Goal: Task Accomplishment & Management: Use online tool/utility

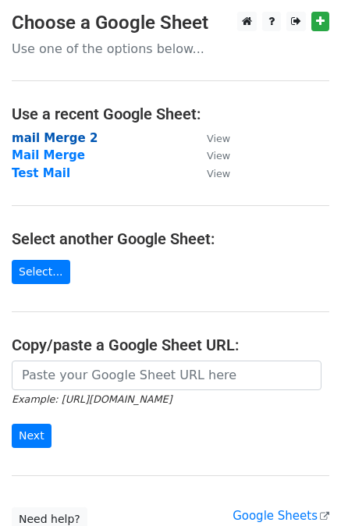
click at [71, 139] on strong "mail Merge 2" at bounding box center [55, 138] width 86 height 14
click at [69, 138] on strong "mail Merge 2" at bounding box center [55, 138] width 86 height 14
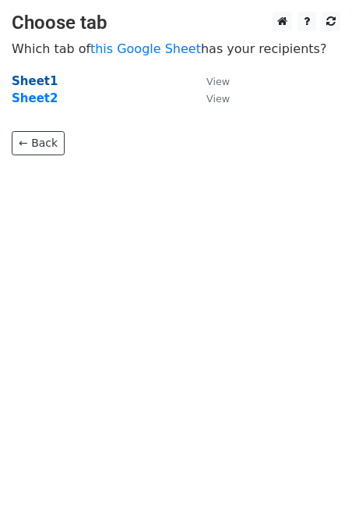
click at [39, 81] on strong "Sheet1" at bounding box center [35, 81] width 46 height 14
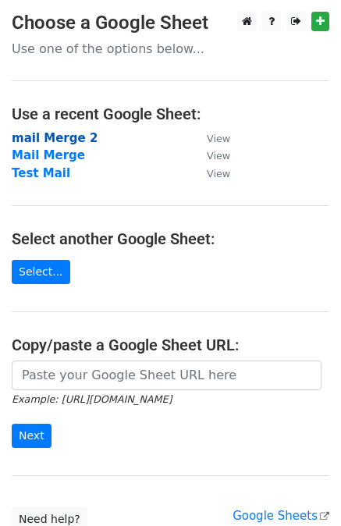
click at [69, 139] on strong "mail Merge 2" at bounding box center [55, 138] width 86 height 14
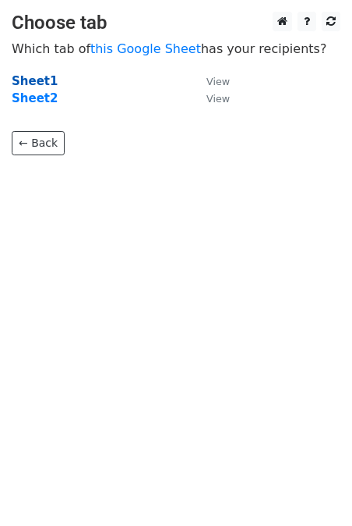
click at [14, 76] on strong "Sheet1" at bounding box center [35, 81] width 46 height 14
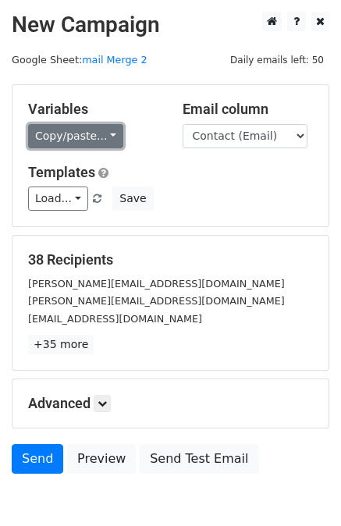
click at [94, 142] on link "Copy/paste..." at bounding box center [75, 136] width 95 height 24
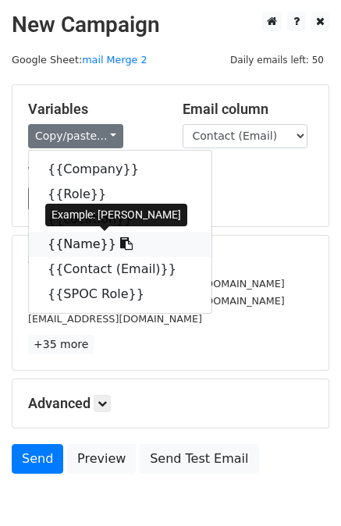
click at [90, 247] on link "{{Name}}" at bounding box center [120, 244] width 182 height 25
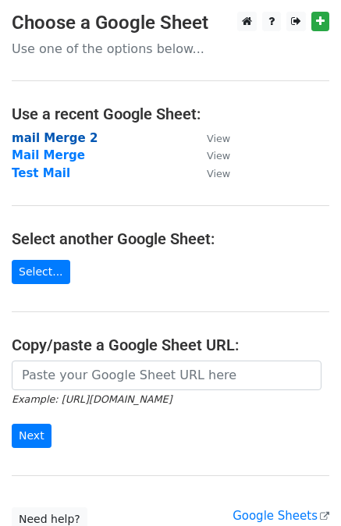
click at [72, 144] on strong "mail Merge 2" at bounding box center [55, 138] width 86 height 14
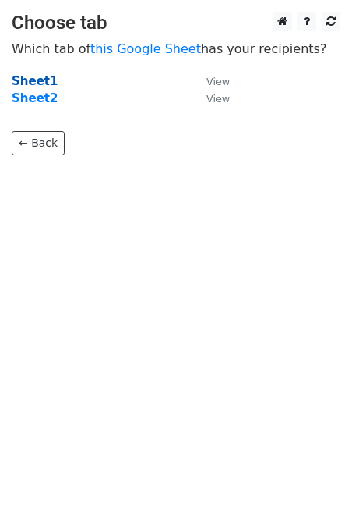
click at [40, 85] on strong "Sheet1" at bounding box center [35, 81] width 46 height 14
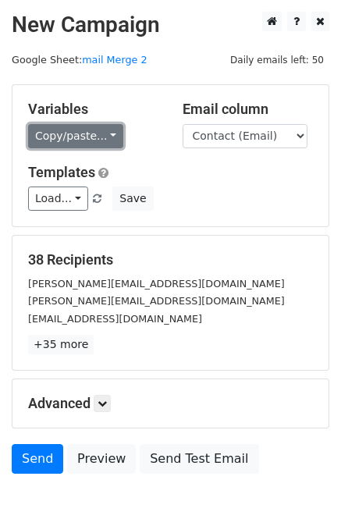
click at [63, 145] on link "Copy/paste..." at bounding box center [75, 136] width 95 height 24
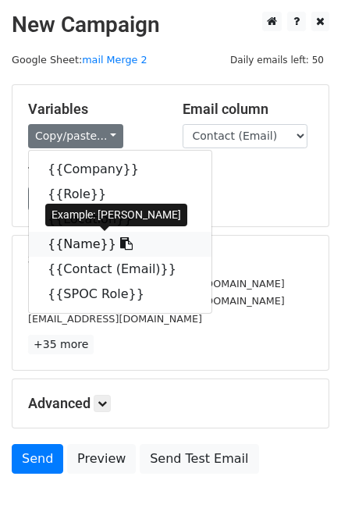
click at [87, 253] on link "{{Name}}" at bounding box center [120, 244] width 182 height 25
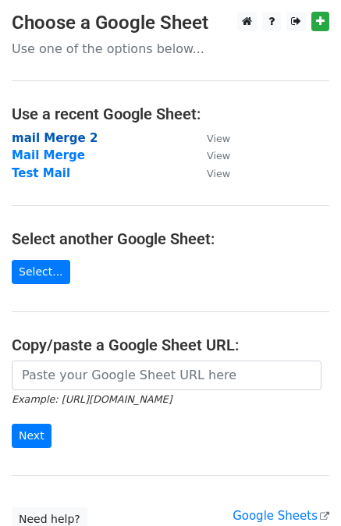
click at [69, 135] on strong "mail Merge 2" at bounding box center [55, 138] width 86 height 14
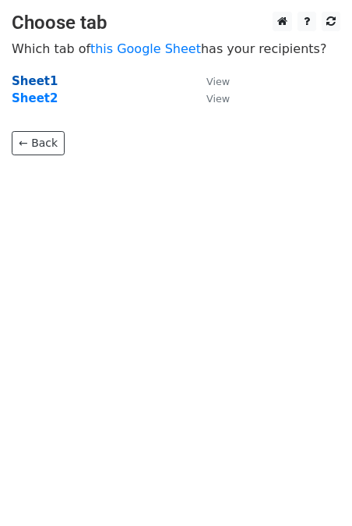
click at [42, 77] on strong "Sheet1" at bounding box center [35, 81] width 46 height 14
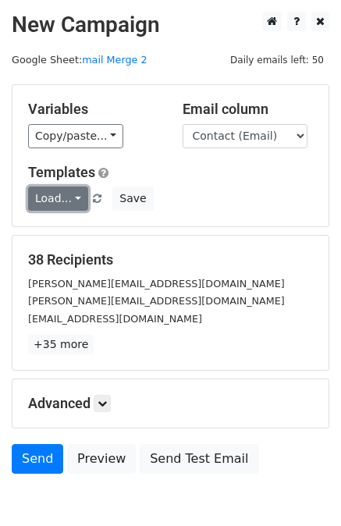
click at [71, 192] on link "Load..." at bounding box center [58, 198] width 60 height 24
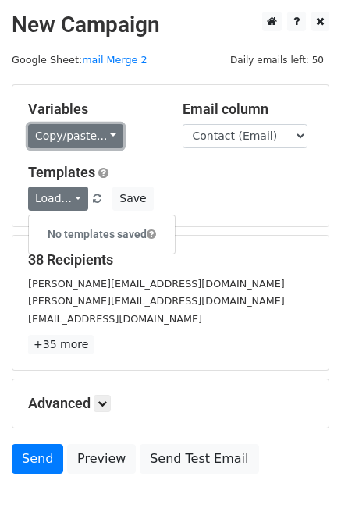
click at [82, 135] on link "Copy/paste..." at bounding box center [75, 136] width 95 height 24
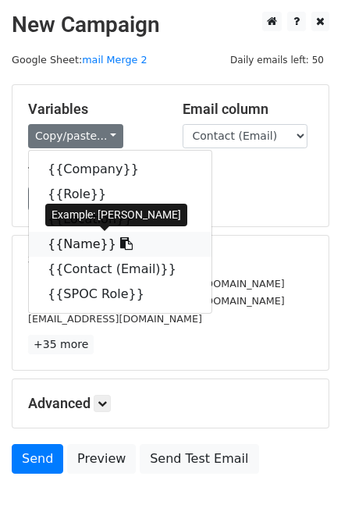
click at [83, 238] on link "{{Name}}" at bounding box center [120, 244] width 182 height 25
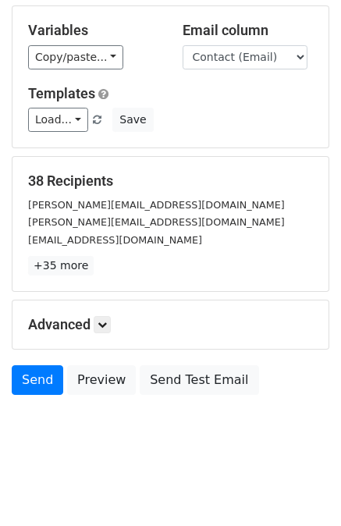
scroll to position [80, 0]
